Goal: Find specific page/section: Find specific page/section

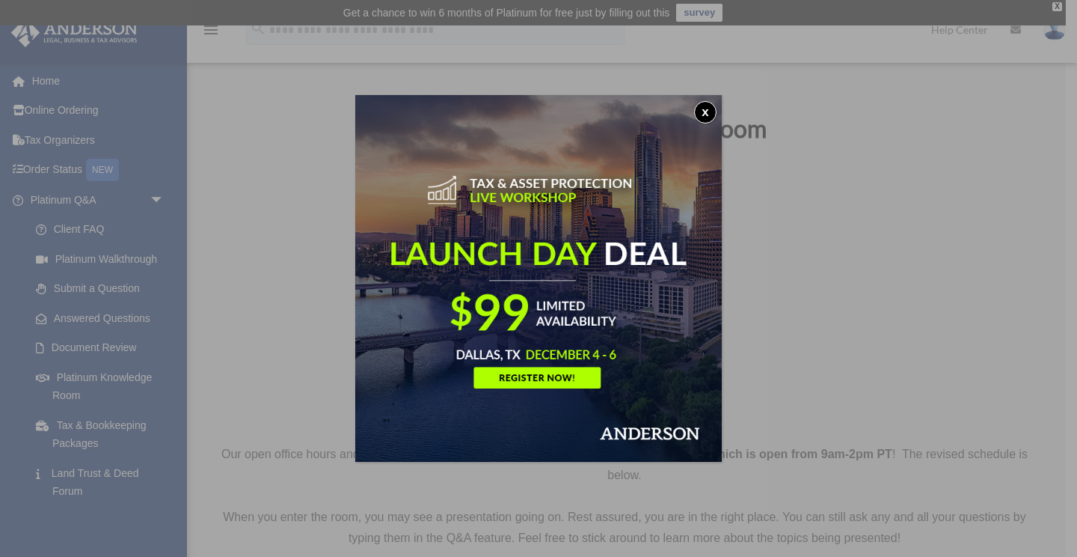
click at [703, 113] on button "x" at bounding box center [705, 112] width 22 height 22
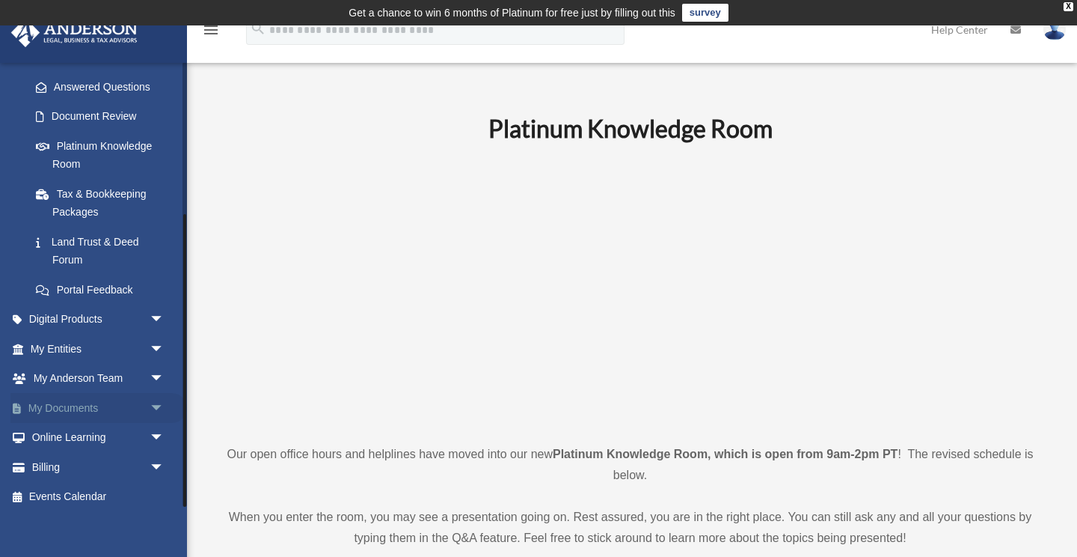
scroll to position [230, 0]
click at [155, 316] on span "arrow_drop_down" at bounding box center [165, 320] width 30 height 31
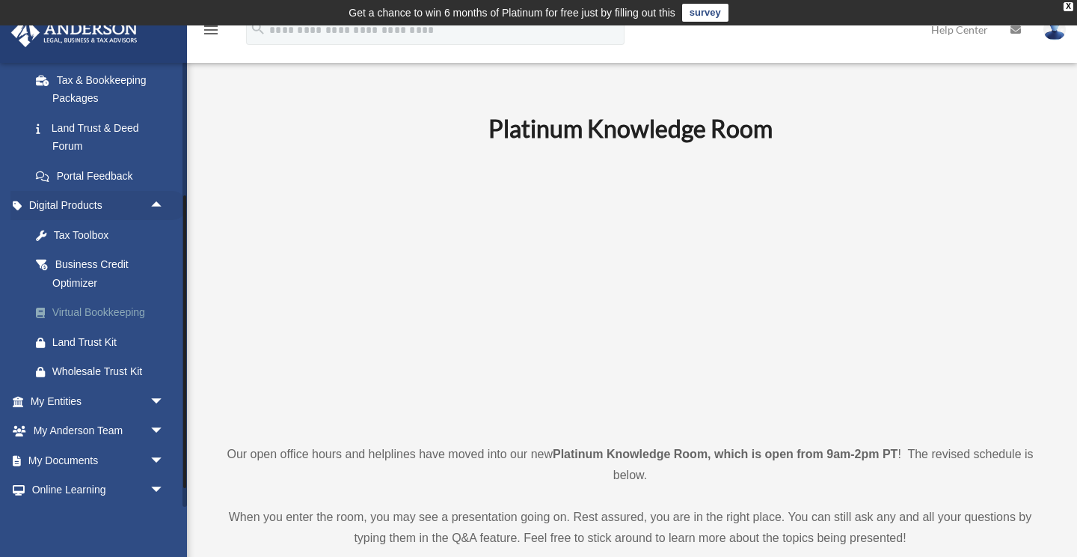
scroll to position [346, 0]
click at [155, 474] on span "arrow_drop_down" at bounding box center [165, 489] width 30 height 31
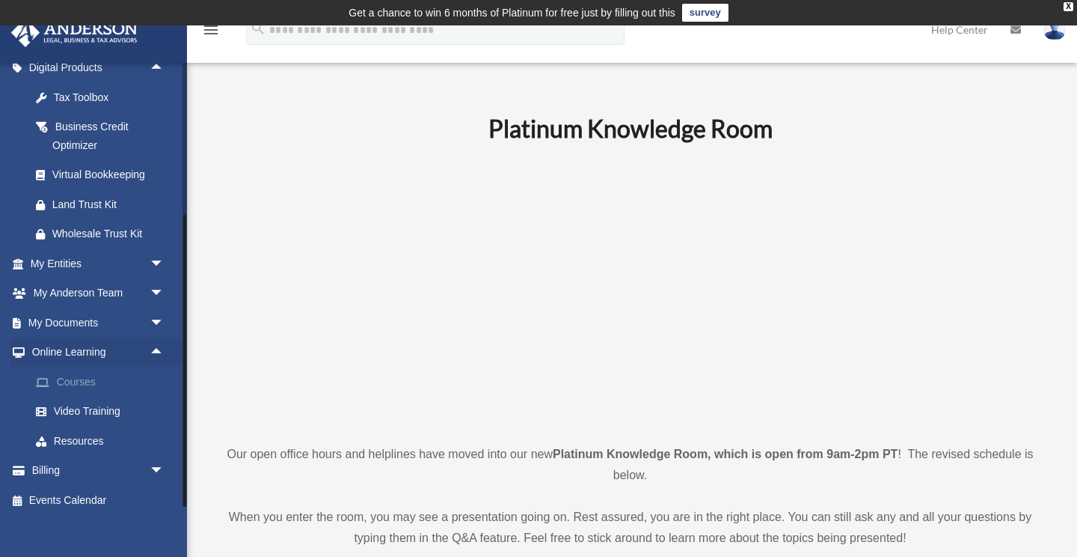
scroll to position [482, 0]
click at [160, 458] on span "arrow_drop_down" at bounding box center [165, 471] width 30 height 31
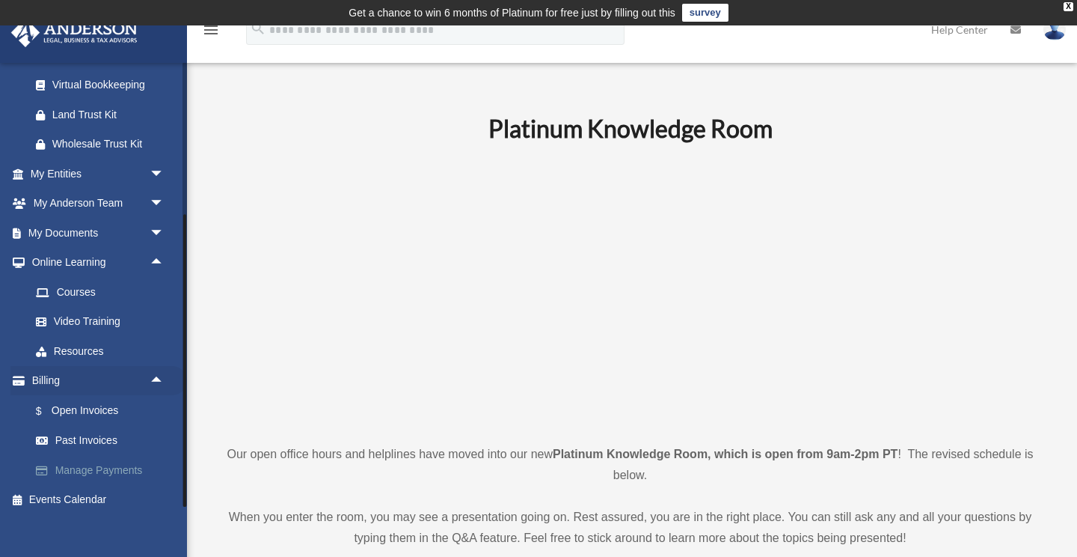
scroll to position [570, 0]
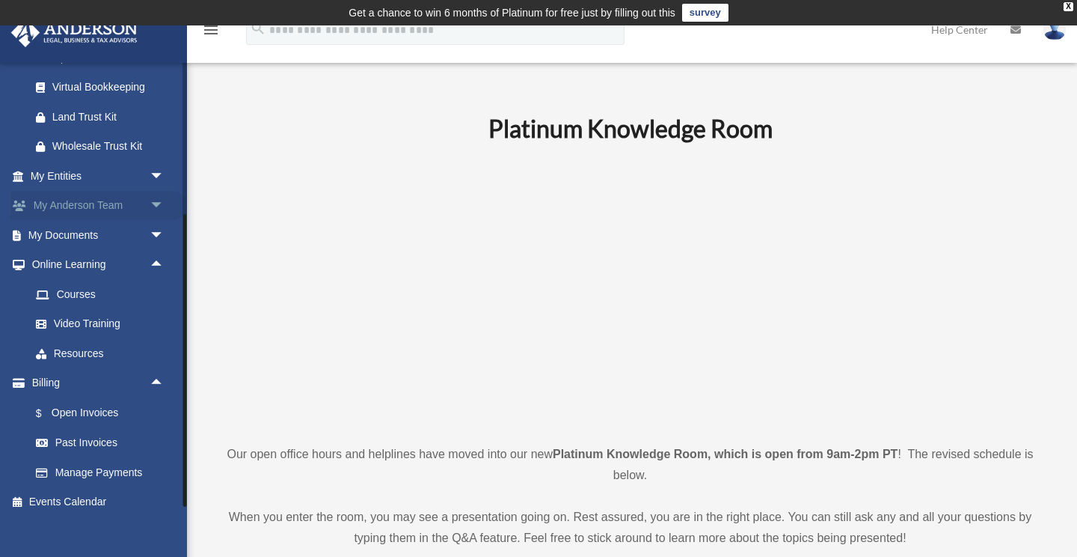
click at [159, 195] on span "arrow_drop_down" at bounding box center [165, 206] width 30 height 31
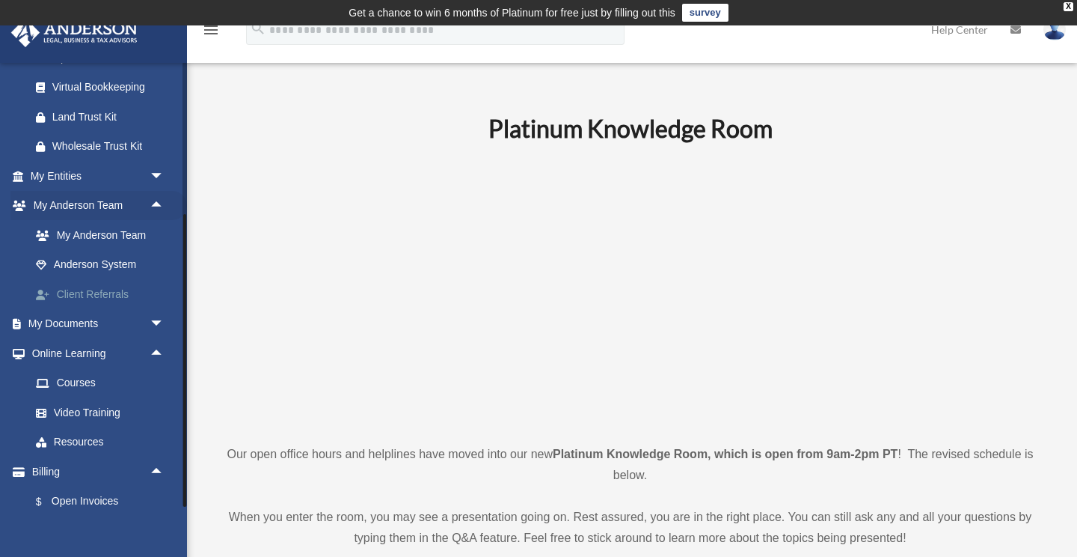
click at [108, 279] on link "Client Referrals" at bounding box center [104, 294] width 166 height 30
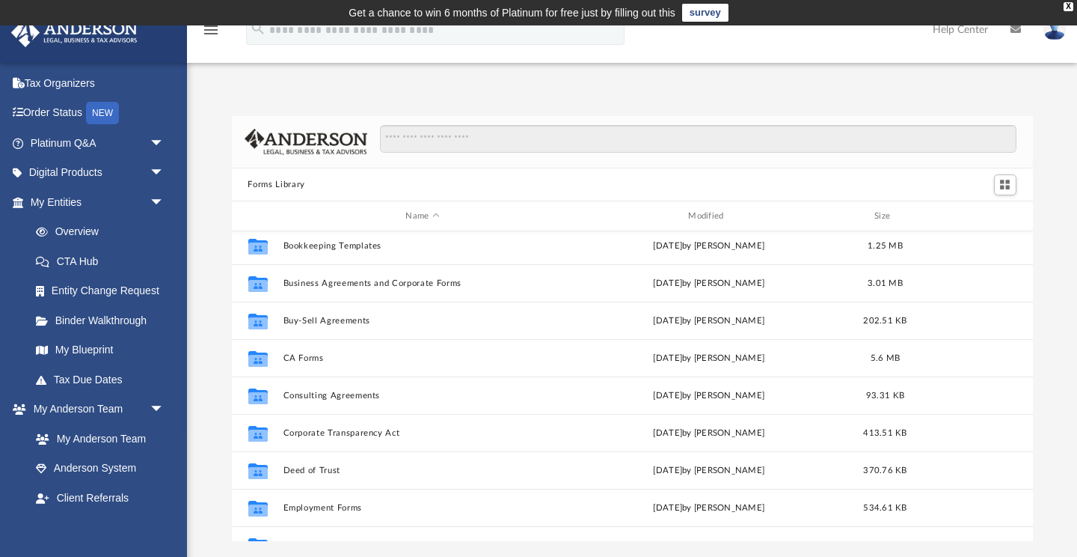
scroll to position [144, 0]
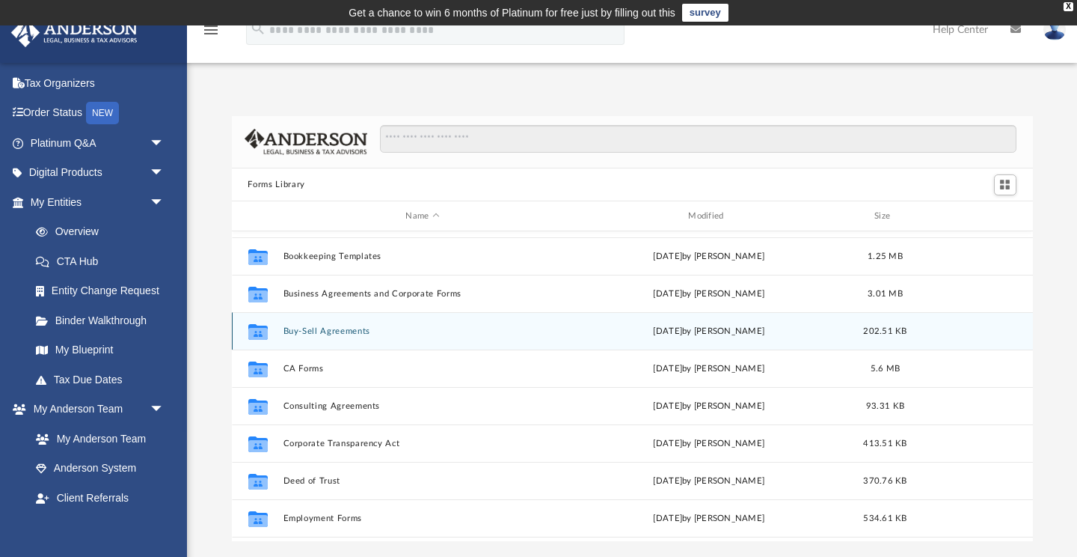
click at [313, 330] on button "Buy-Sell Agreements" at bounding box center [423, 331] width 280 height 10
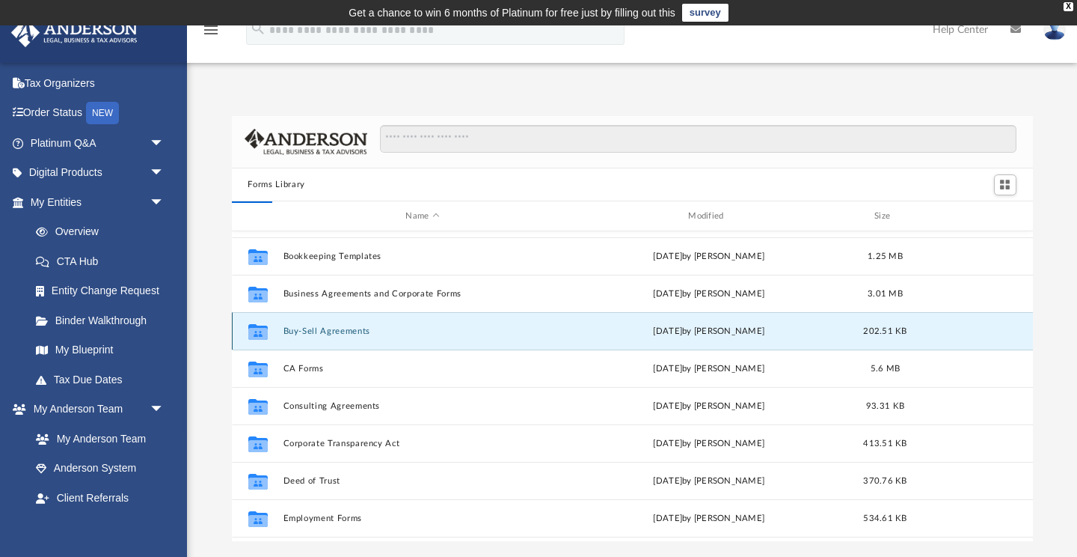
scroll to position [0, 0]
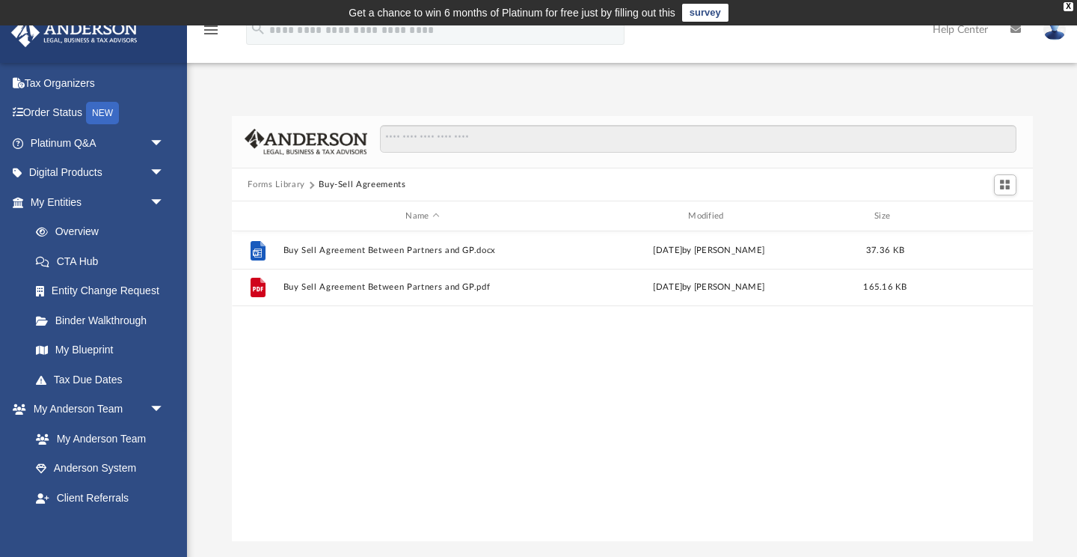
click at [267, 186] on button "Forms Library" at bounding box center [276, 184] width 57 height 13
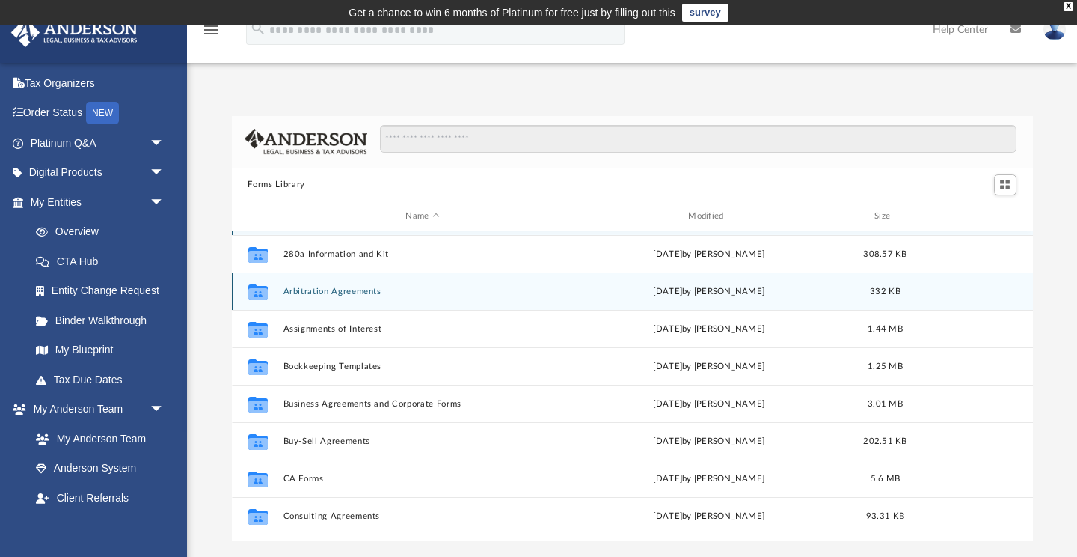
scroll to position [53, 0]
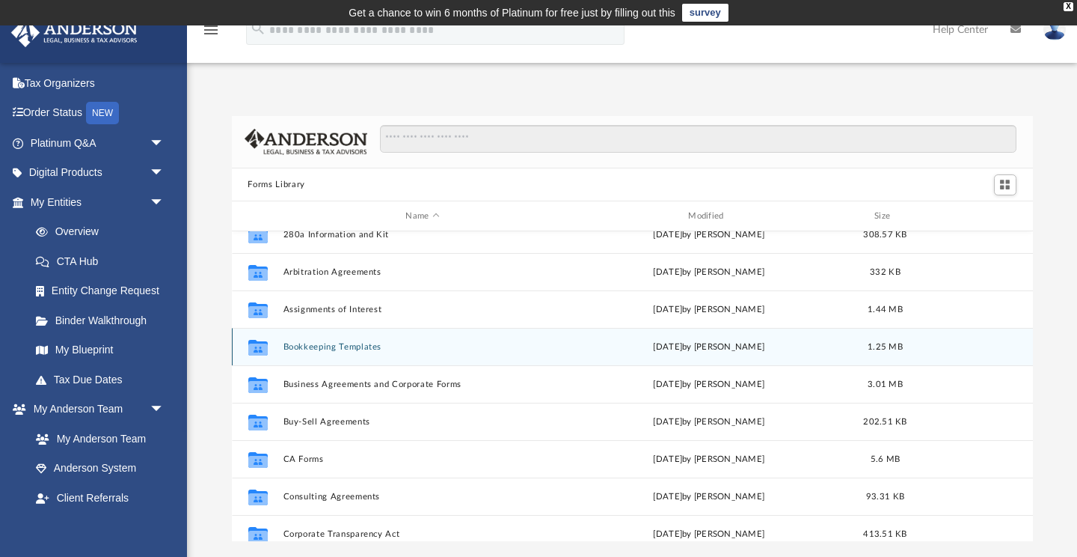
click at [316, 349] on button "Bookkeeping Templates" at bounding box center [423, 347] width 280 height 10
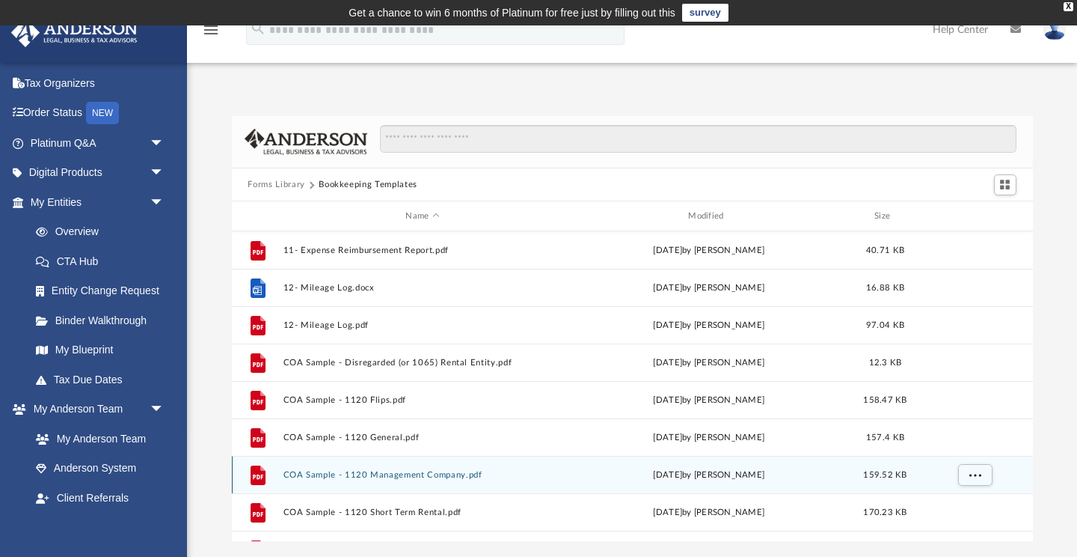
scroll to position [0, 0]
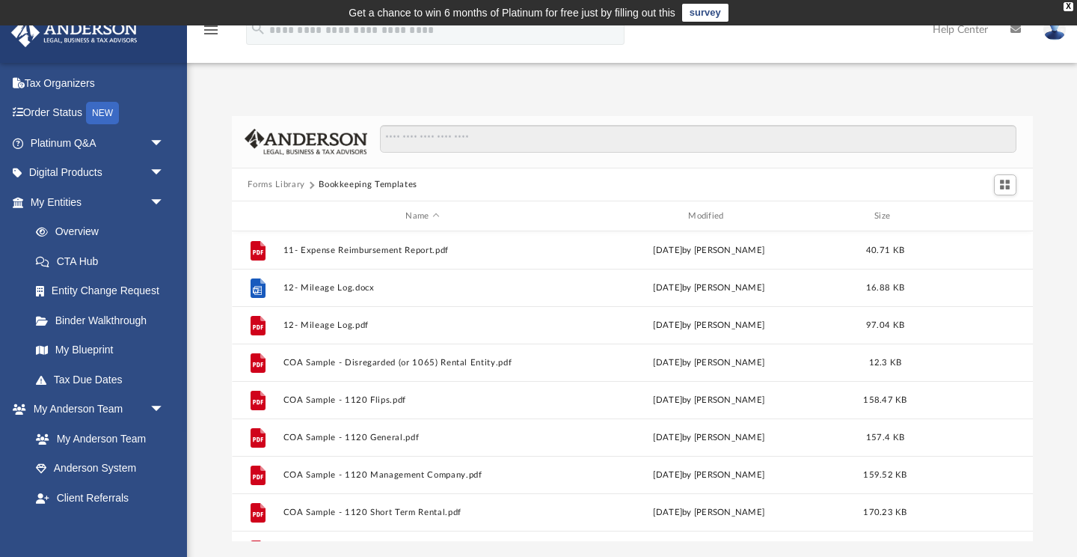
click at [284, 188] on button "Forms Library" at bounding box center [276, 184] width 57 height 13
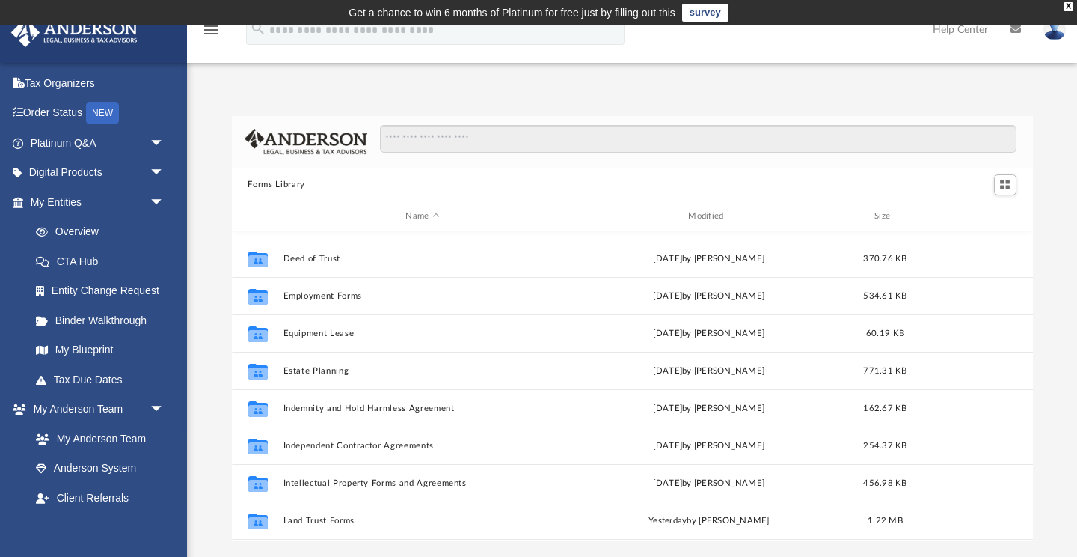
scroll to position [379, 0]
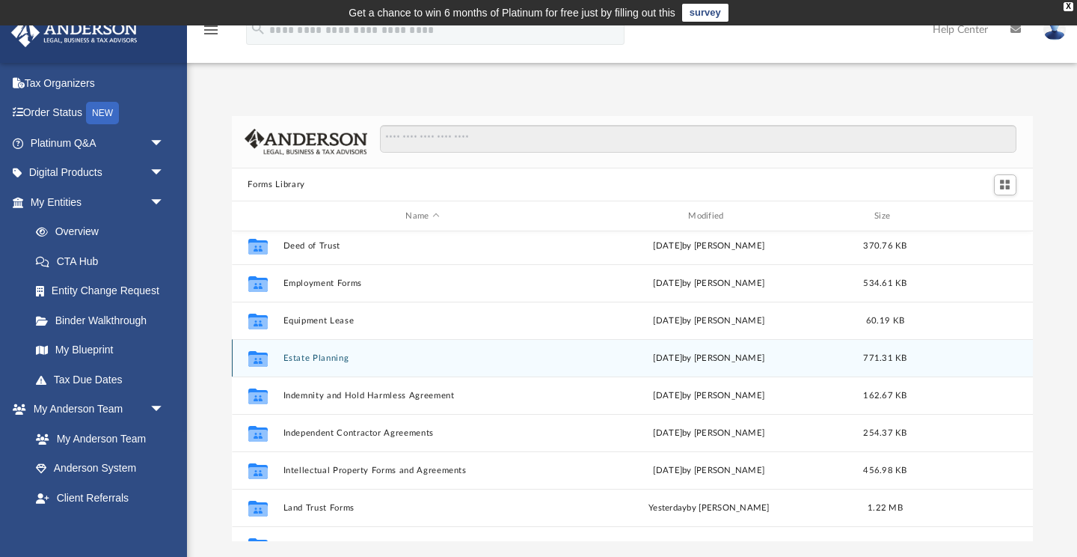
click at [310, 359] on button "Estate Planning" at bounding box center [423, 358] width 280 height 10
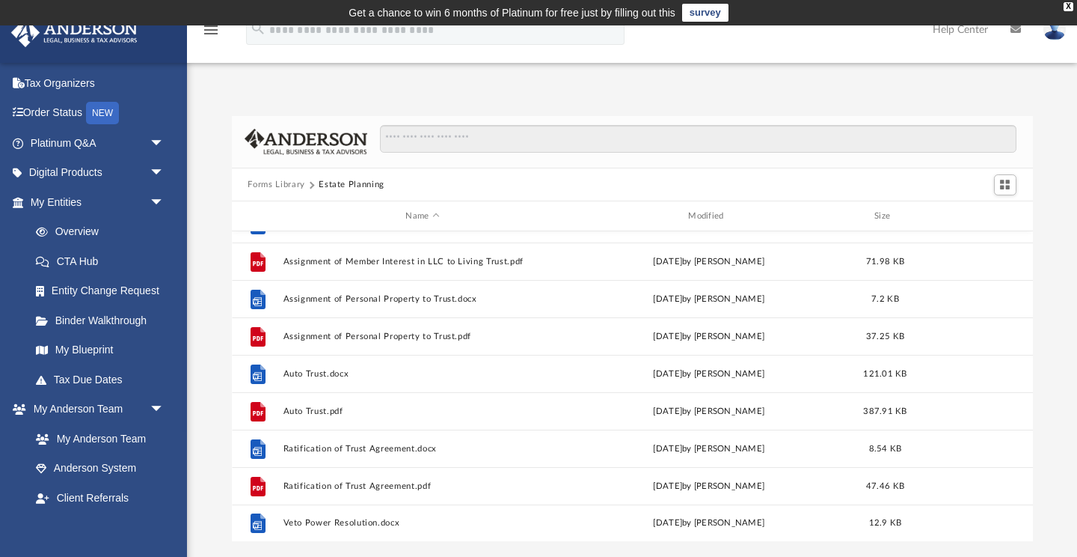
scroll to position [101, 0]
click at [286, 184] on button "Forms Library" at bounding box center [276, 184] width 57 height 13
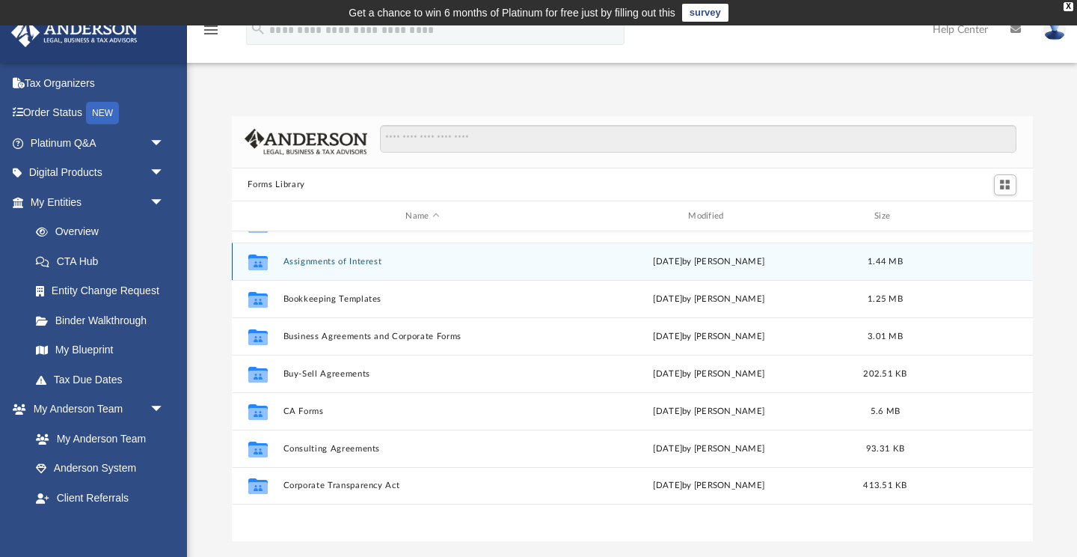
scroll to position [0, 0]
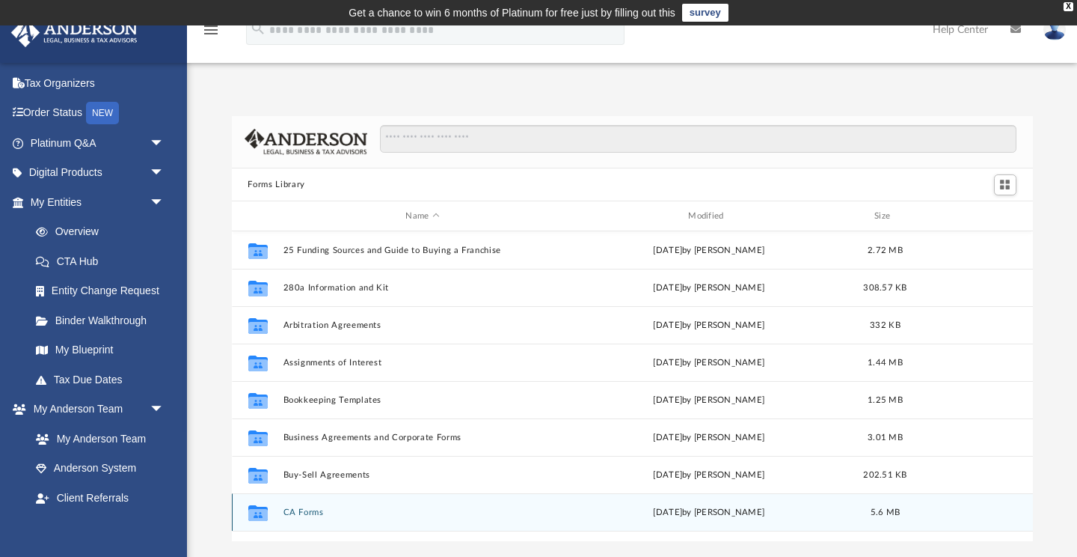
click at [306, 507] on button "CA Forms" at bounding box center [423, 512] width 280 height 10
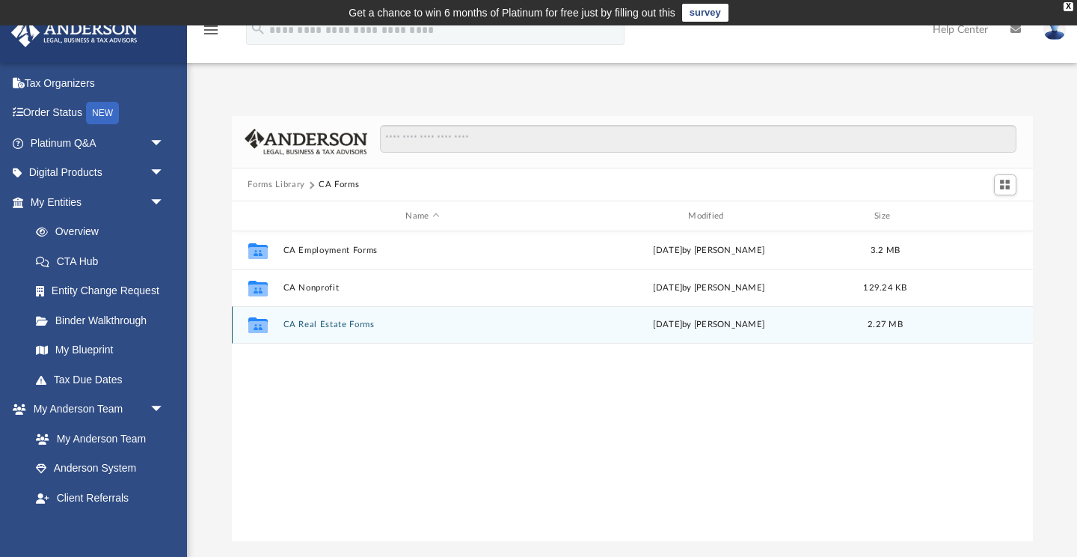
click at [333, 325] on button "CA Real Estate Forms" at bounding box center [423, 325] width 280 height 10
